Goal: Find specific page/section: Find specific page/section

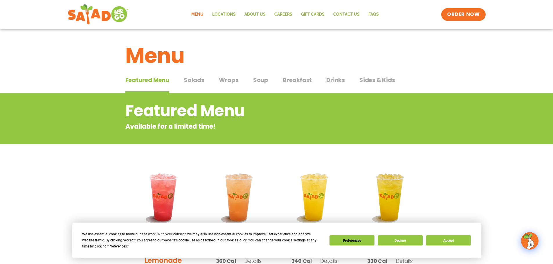
click at [201, 80] on span "Salads" at bounding box center [194, 80] width 21 height 9
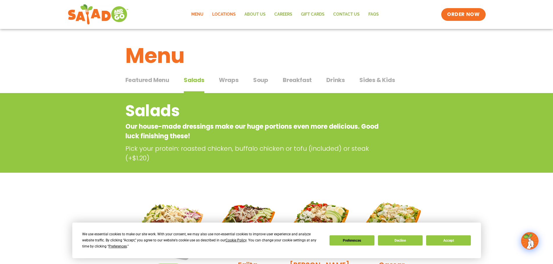
click at [221, 15] on link "Locations" at bounding box center [224, 14] width 32 height 13
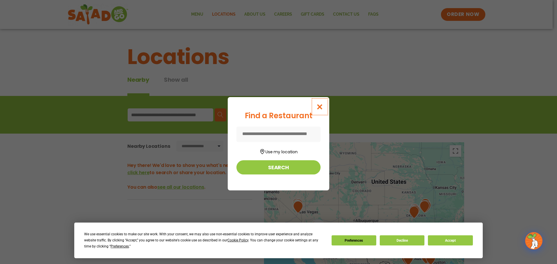
click at [321, 109] on icon "Close modal" at bounding box center [319, 107] width 7 height 6
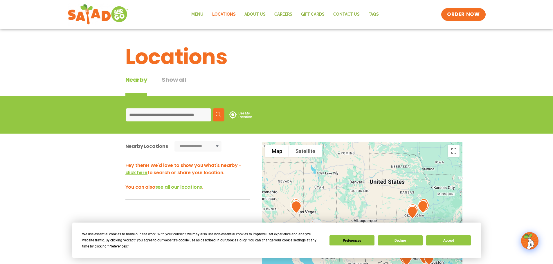
click at [182, 117] on input at bounding box center [169, 115] width 86 height 13
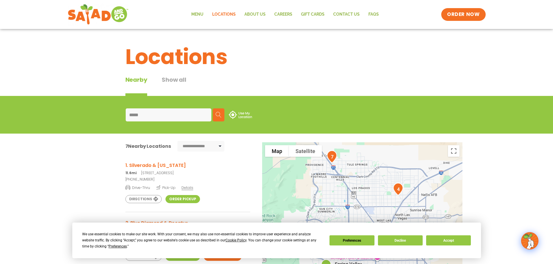
type input "*****"
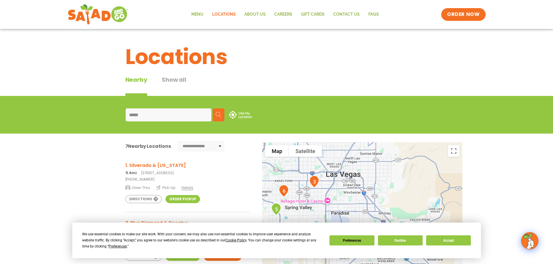
drag, startPoint x: 343, startPoint y: 198, endPoint x: 288, endPoint y: 139, distance: 80.3
click at [288, 138] on div "**********" at bounding box center [276, 246] width 553 height 224
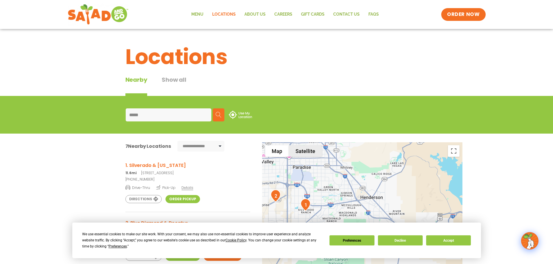
drag, startPoint x: 332, startPoint y: 192, endPoint x: 300, endPoint y: 147, distance: 55.5
click at [300, 147] on div "1 2 3 4 5 6 7 Map Terrain Satellite Labels Keyboard shortcuts Map Data Map data…" at bounding box center [362, 239] width 200 height 192
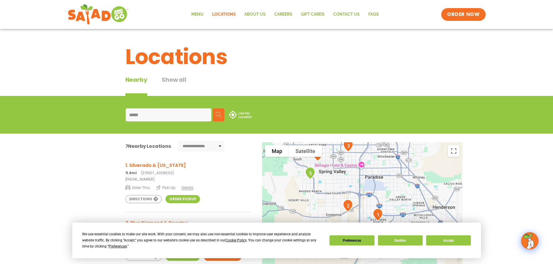
drag, startPoint x: 338, startPoint y: 199, endPoint x: 416, endPoint y: 217, distance: 80.1
click at [416, 217] on div at bounding box center [362, 239] width 200 height 192
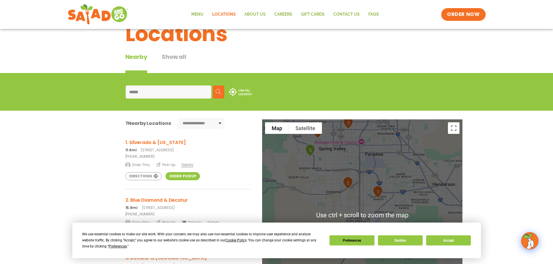
scroll to position [29, 0]
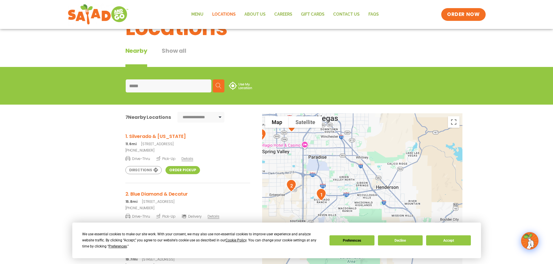
drag, startPoint x: 422, startPoint y: 189, endPoint x: 364, endPoint y: 198, distance: 58.1
click at [364, 198] on div at bounding box center [362, 210] width 200 height 192
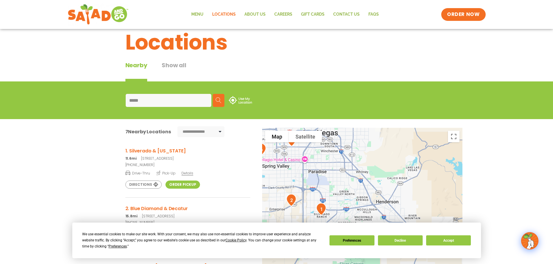
scroll to position [0, 0]
